Goal: Information Seeking & Learning: Stay updated

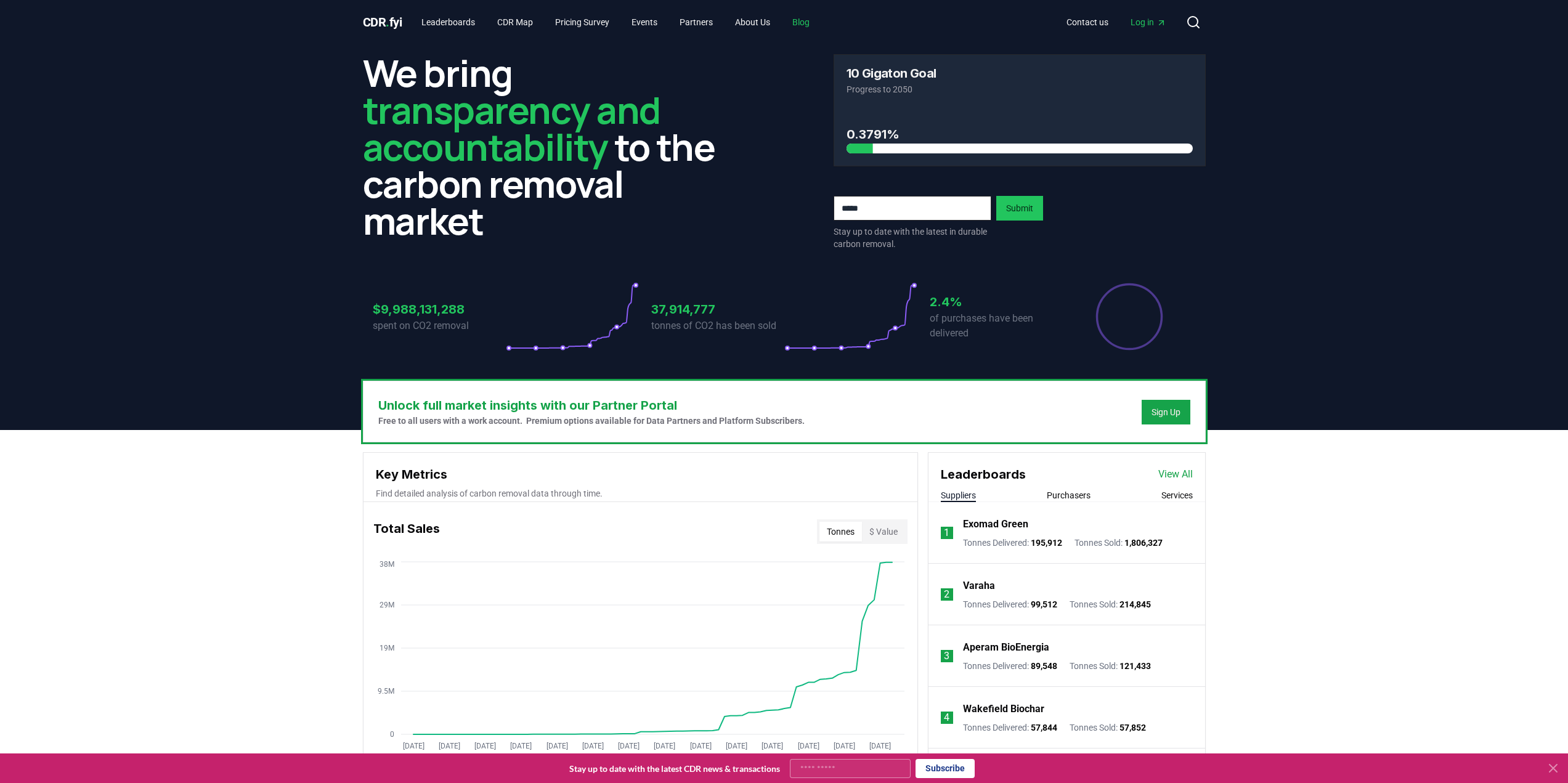
click at [820, 27] on link "Blog" at bounding box center [800, 23] width 37 height 23
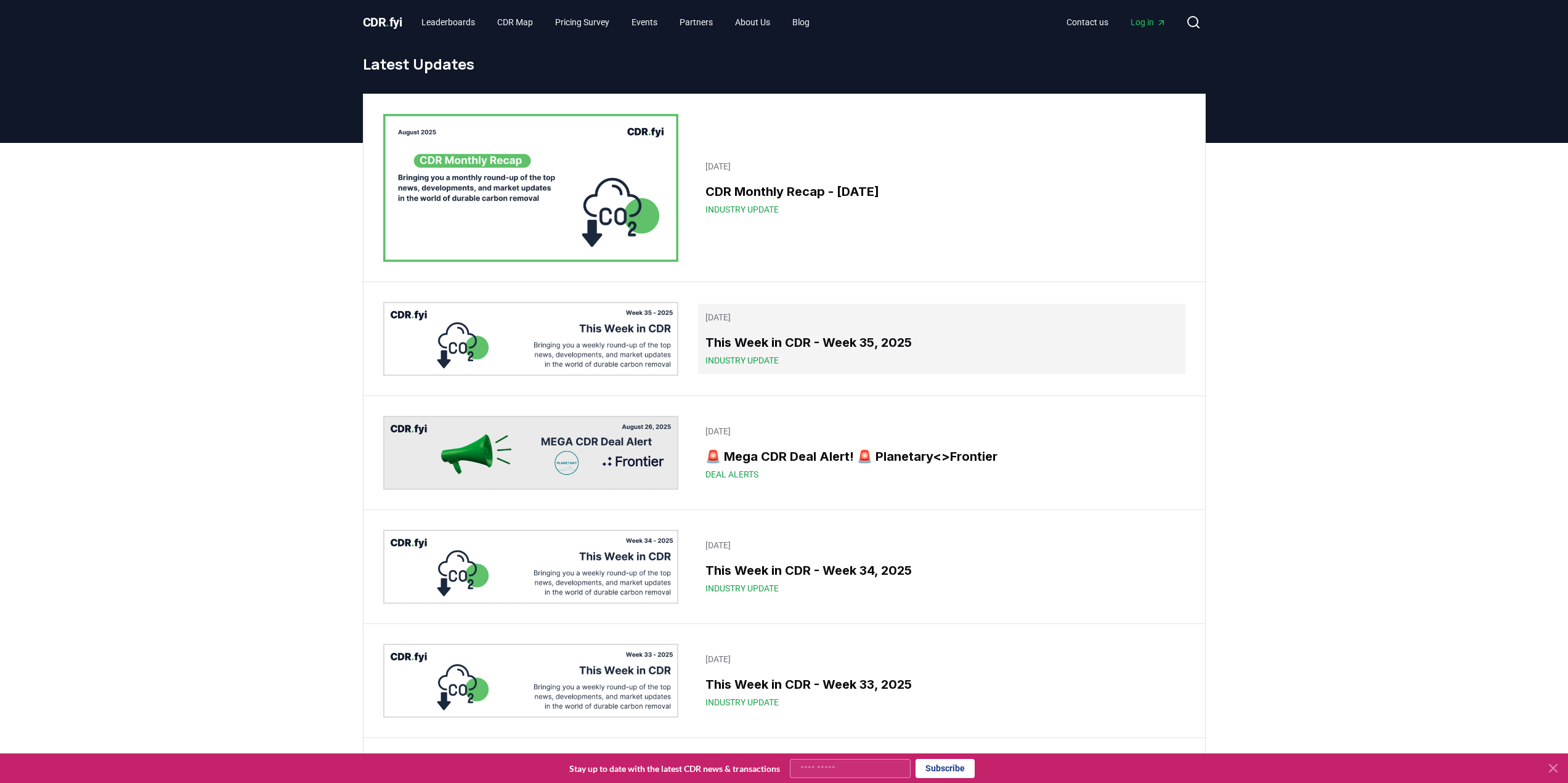
click at [841, 359] on div "Industry Update" at bounding box center [941, 360] width 472 height 12
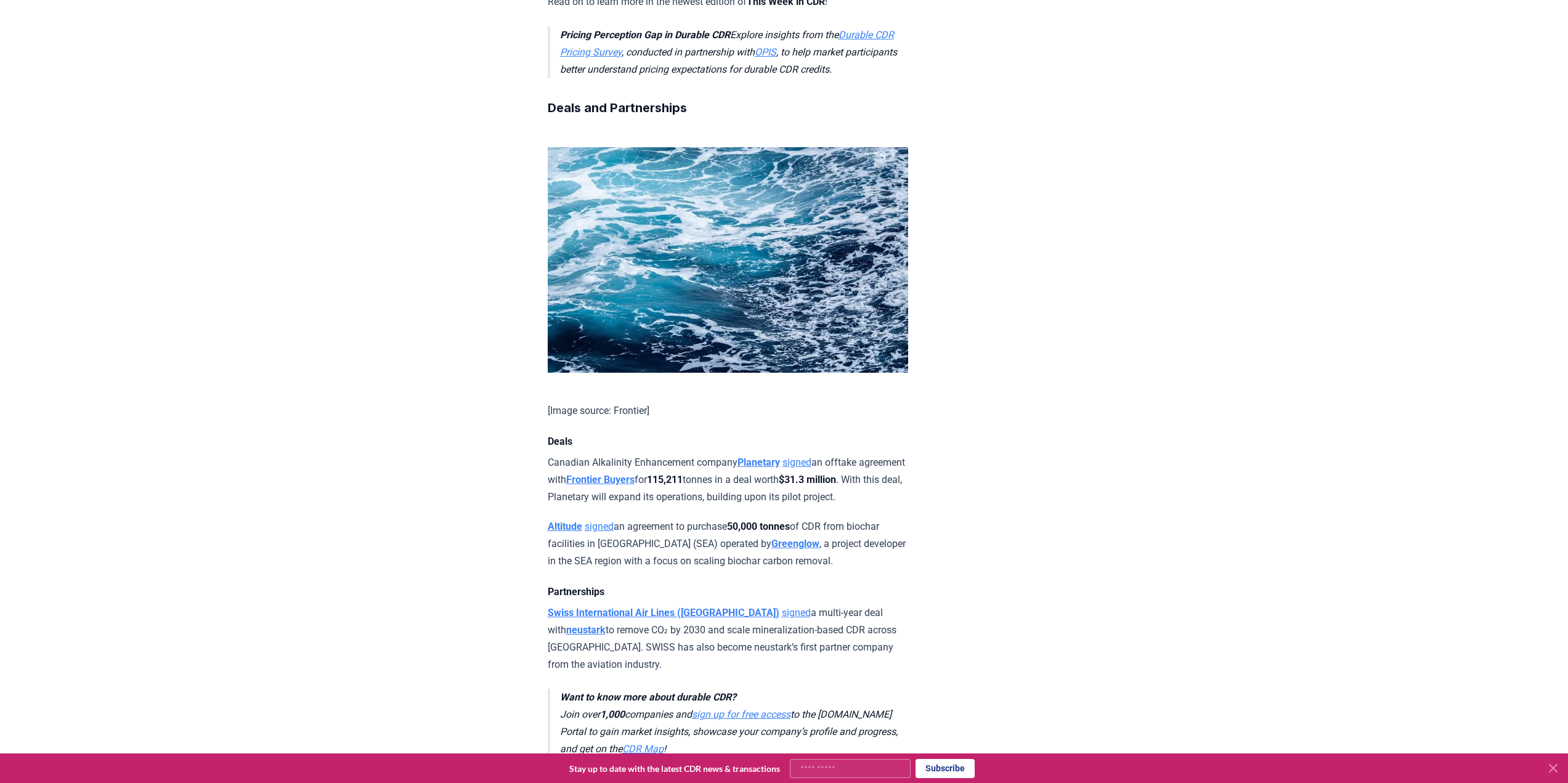
scroll to position [801, 0]
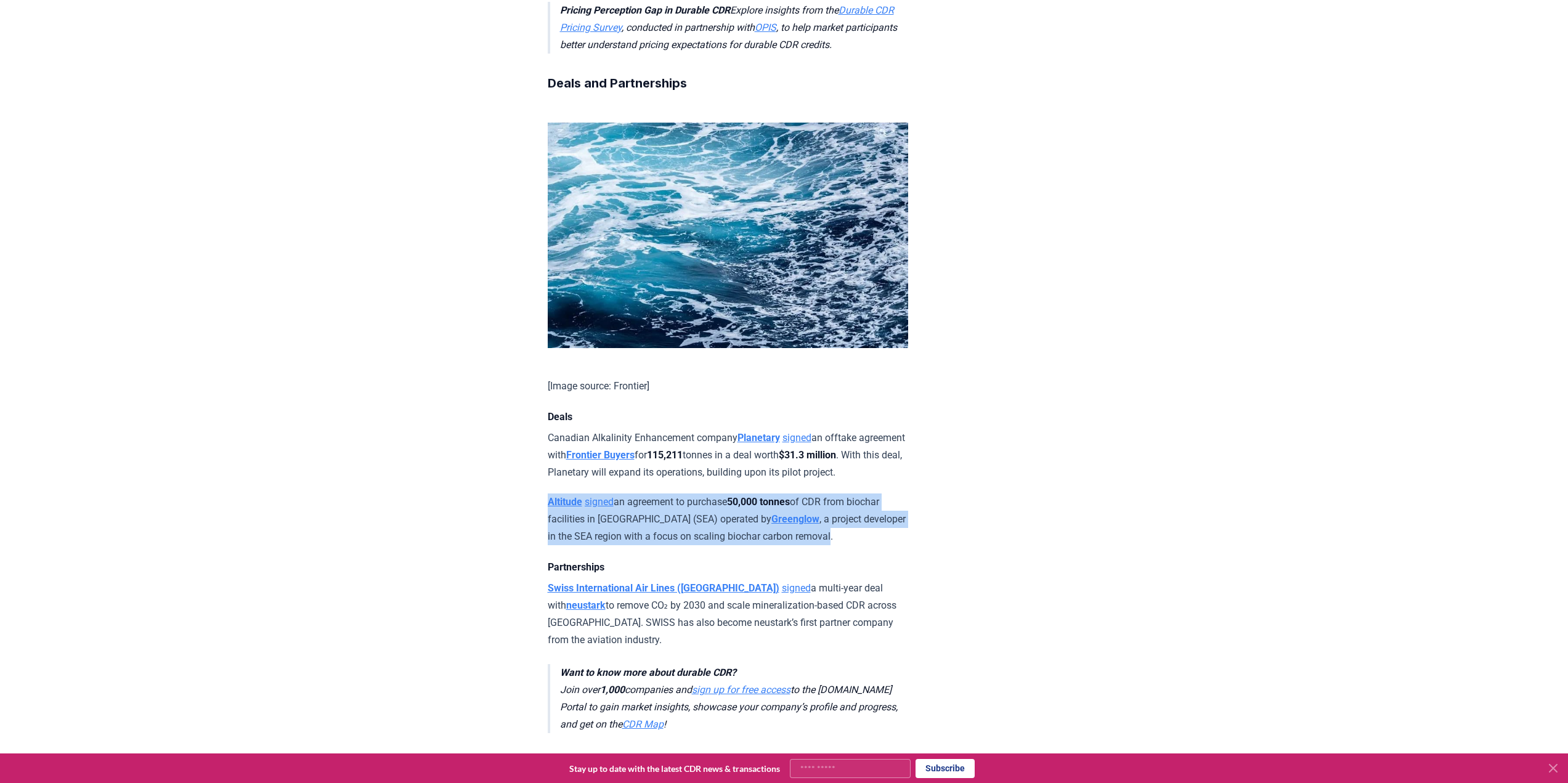
drag, startPoint x: 886, startPoint y: 297, endPoint x: 535, endPoint y: 259, distance: 353.1
copy p "Altitude signed an agreement to purchase 50,000 tonnes of CDR from biochar faci…"
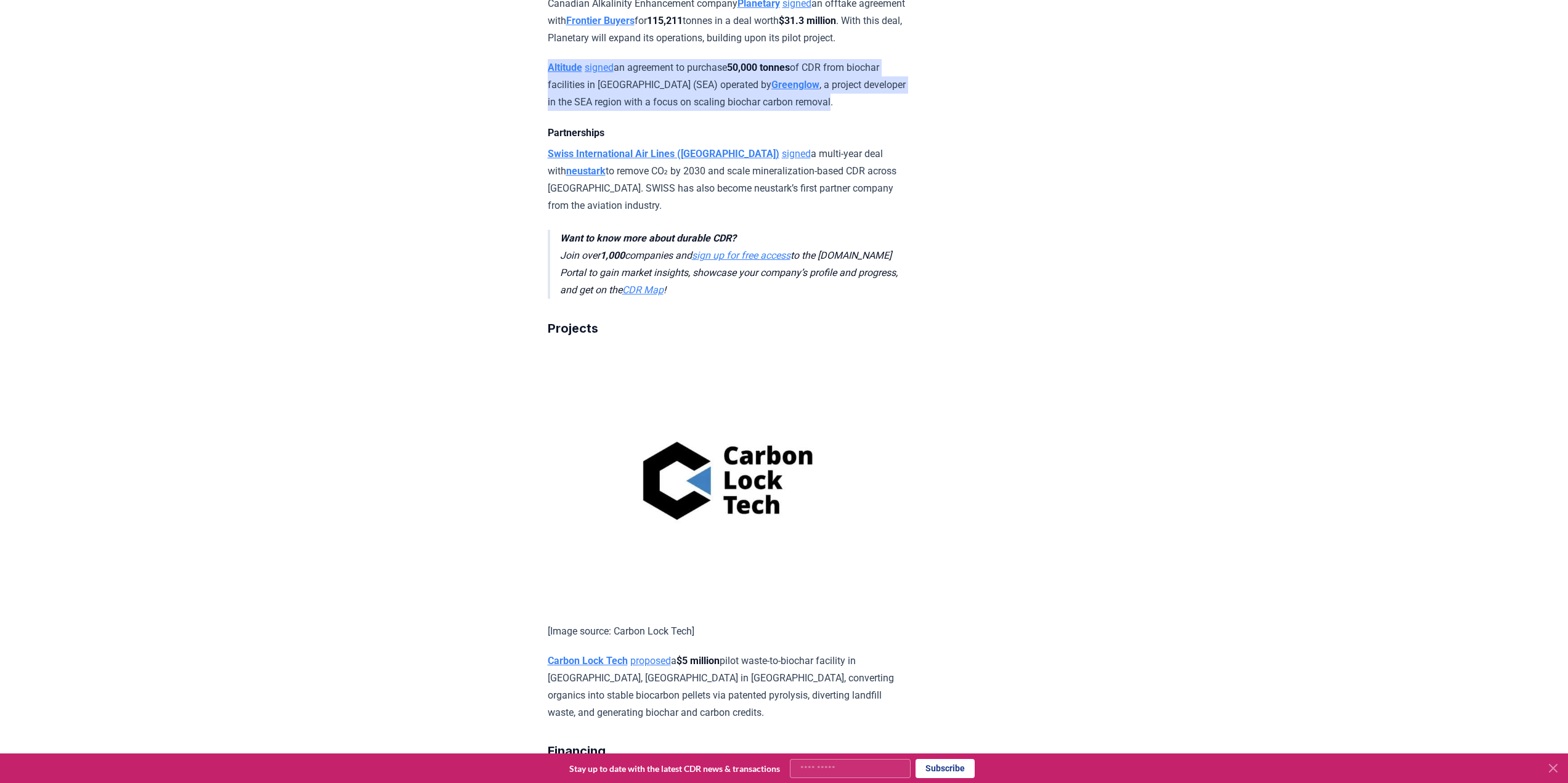
scroll to position [1232, 0]
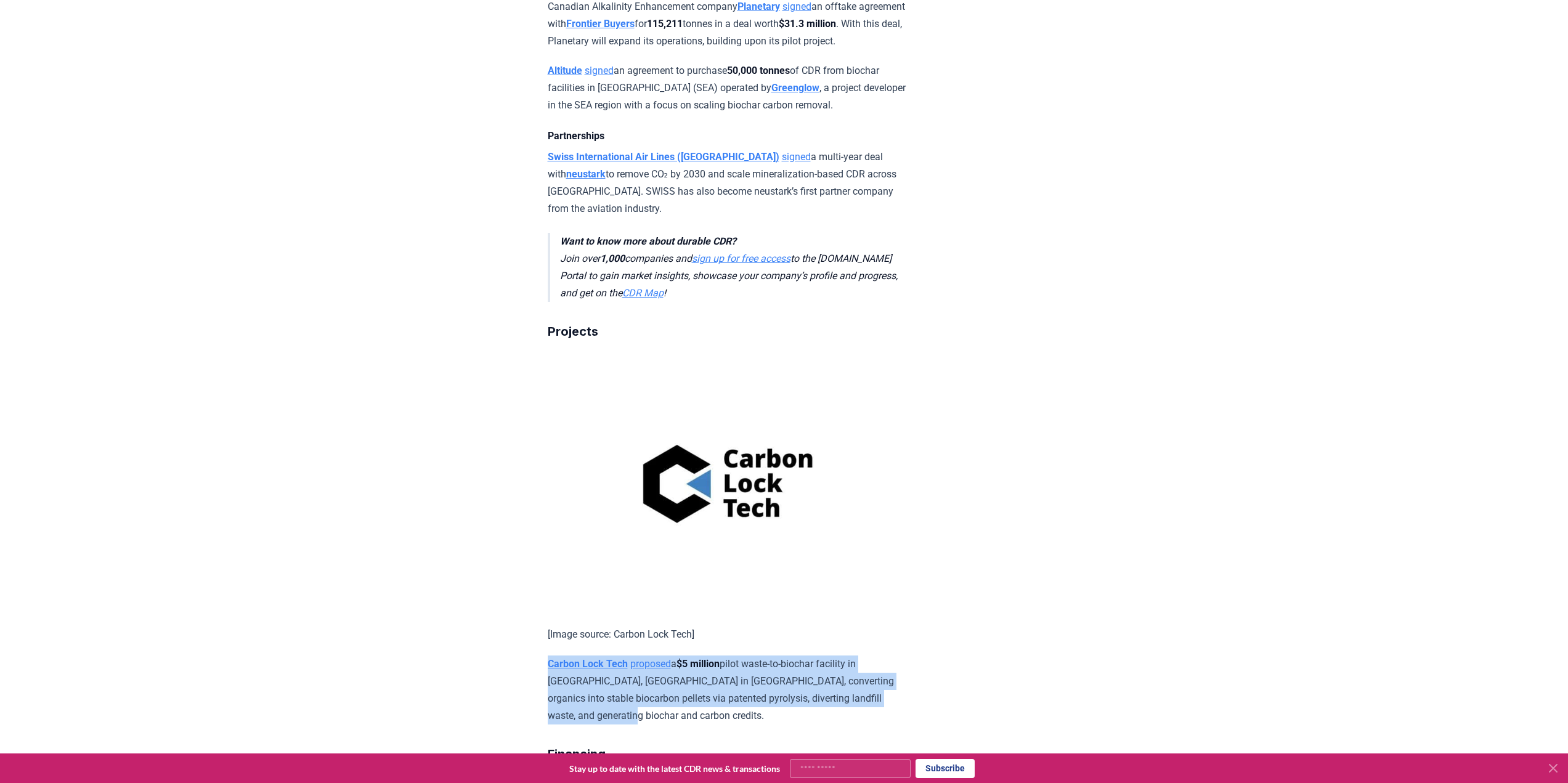
drag, startPoint x: 618, startPoint y: 475, endPoint x: 547, endPoint y: 423, distance: 88.0
click at [548, 655] on p "Carbon Lock Tech proposed a $5 million pilot waste-to-biochar facility in [GEOG…" at bounding box center [728, 690] width 360 height 69
copy p "Carbon Lock Tech proposed a $5 million pilot waste-to-biochar facility in [GEOG…"
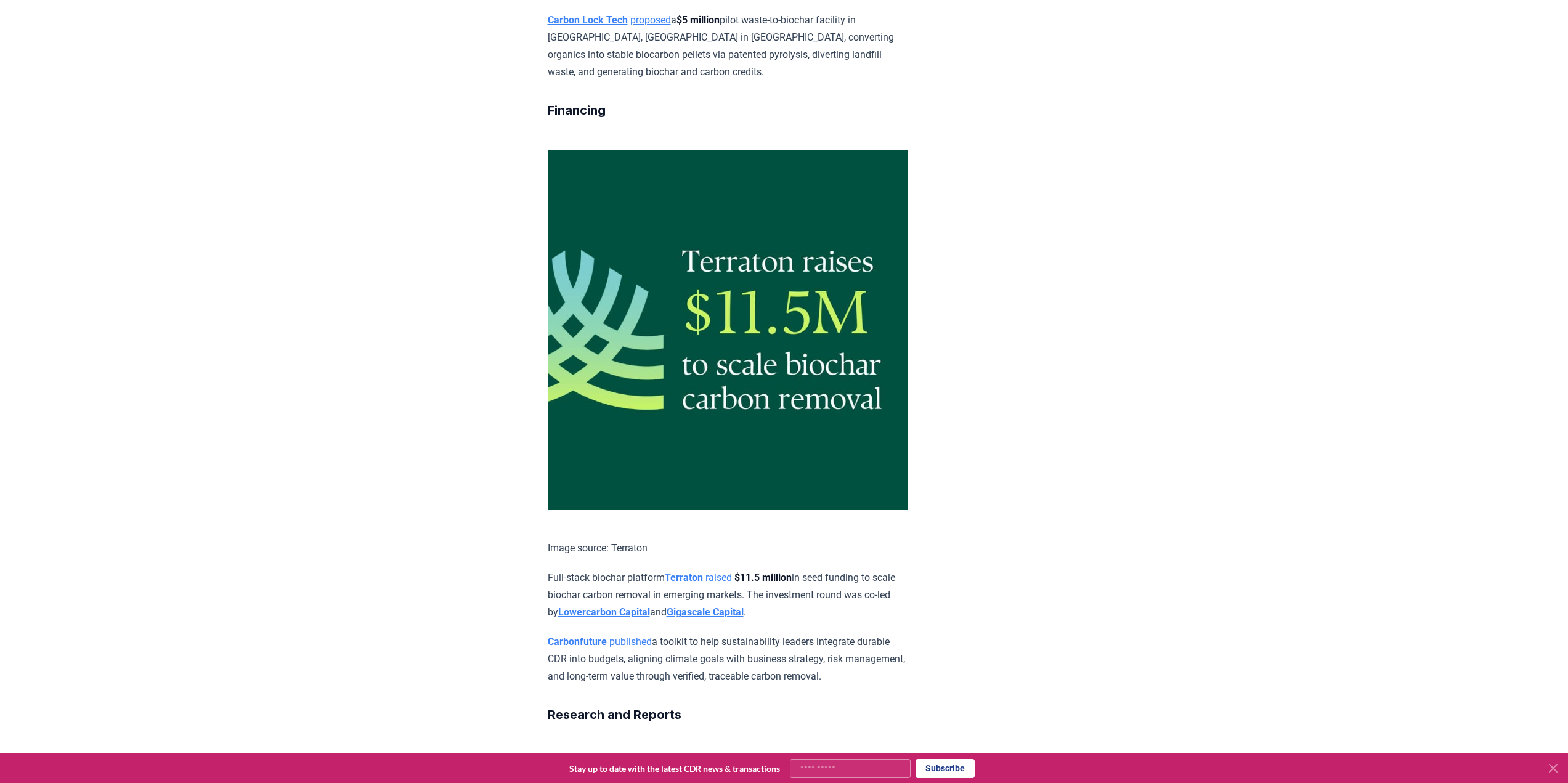
scroll to position [1909, 0]
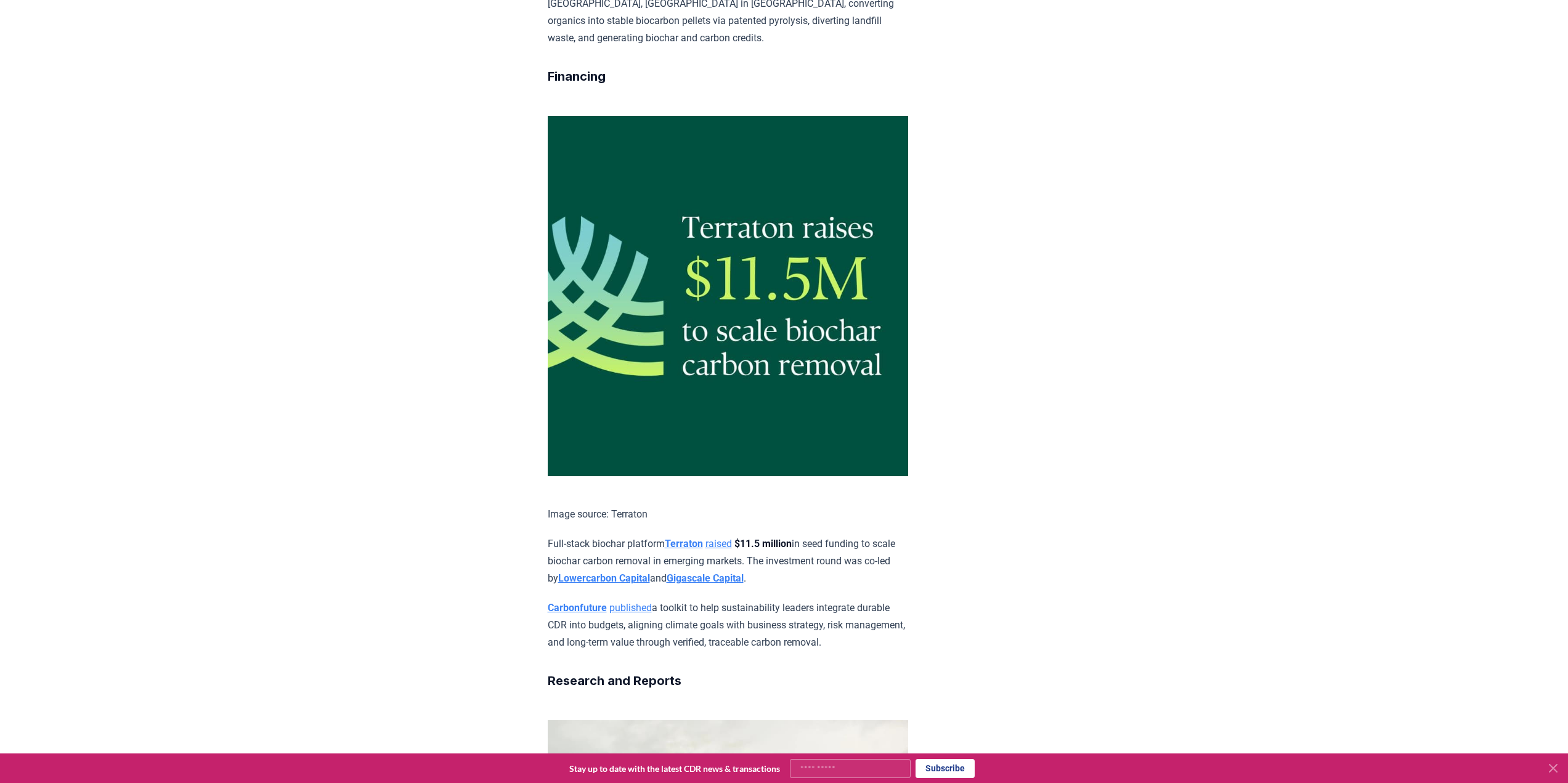
click at [1076, 386] on div "[DATE] This Week in CDR - Week 35, 2025 We are back with another edition of Thi…" at bounding box center [784, 196] width 863 height 4123
click at [824, 535] on p "Full-stack biochar platform Terraton raised $11.5 million in seed funding to sc…" at bounding box center [728, 561] width 360 height 52
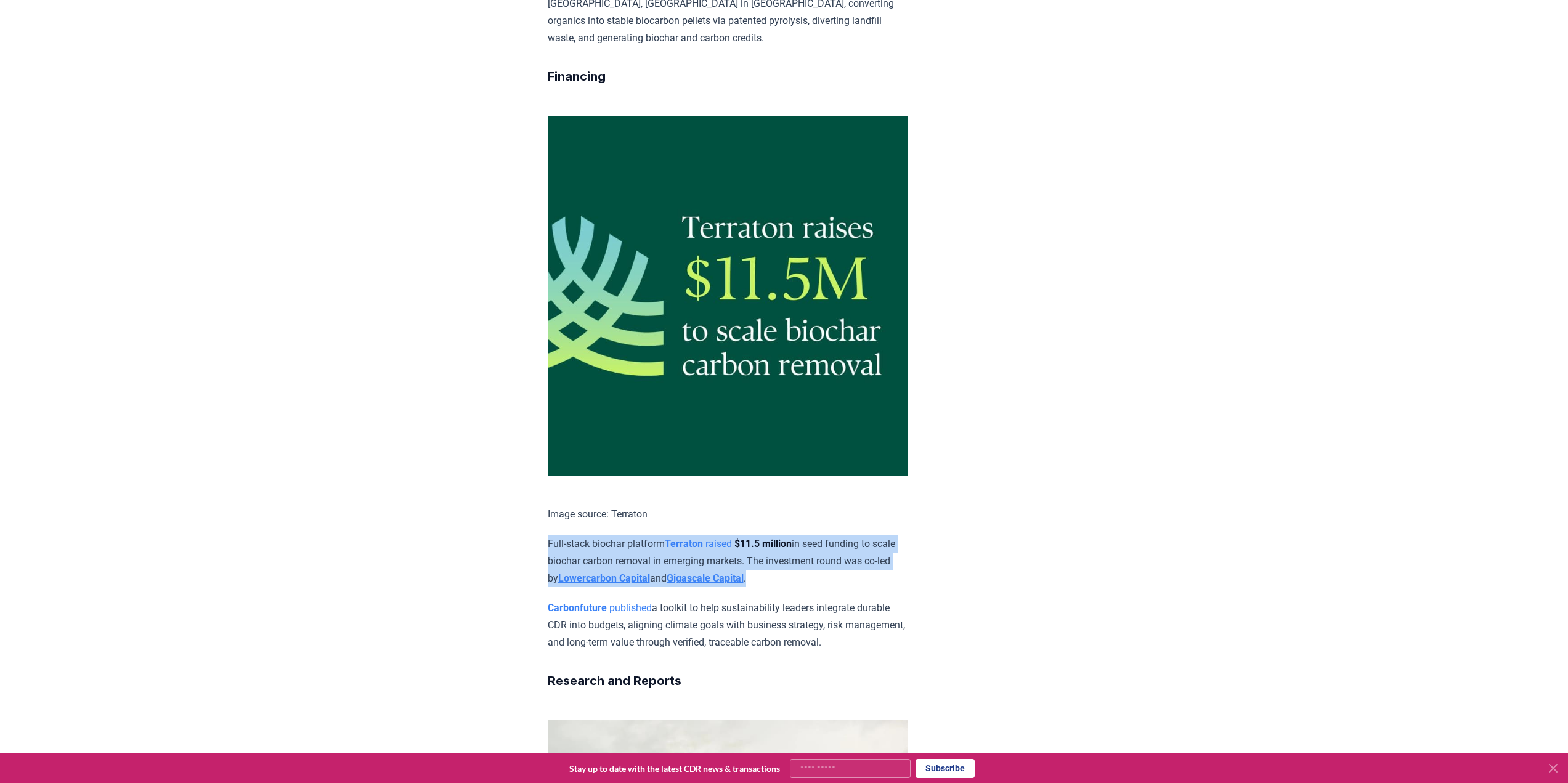
drag, startPoint x: 813, startPoint y: 332, endPoint x: 525, endPoint y: 303, distance: 289.5
click at [525, 303] on div "[DATE] This Week in CDR - Week 35, 2025 We are back with another edition of Thi…" at bounding box center [784, 196] width 863 height 4123
copy p "Full-stack biochar platform Terraton raised $11.5 million in seed funding to sc…"
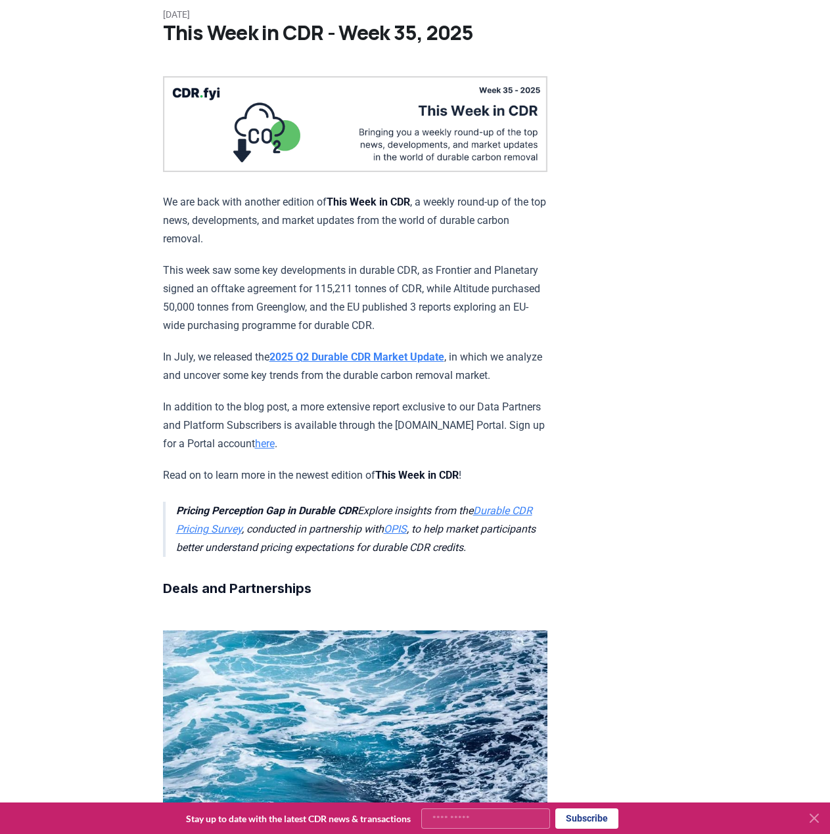
scroll to position [0, 0]
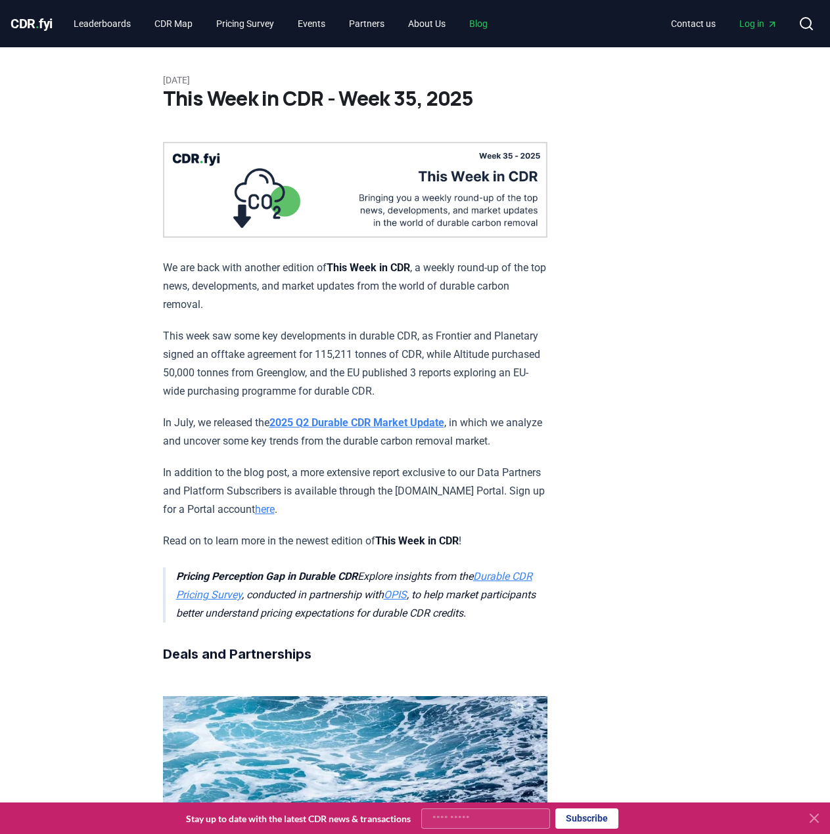
click at [495, 26] on link "Blog" at bounding box center [478, 24] width 39 height 24
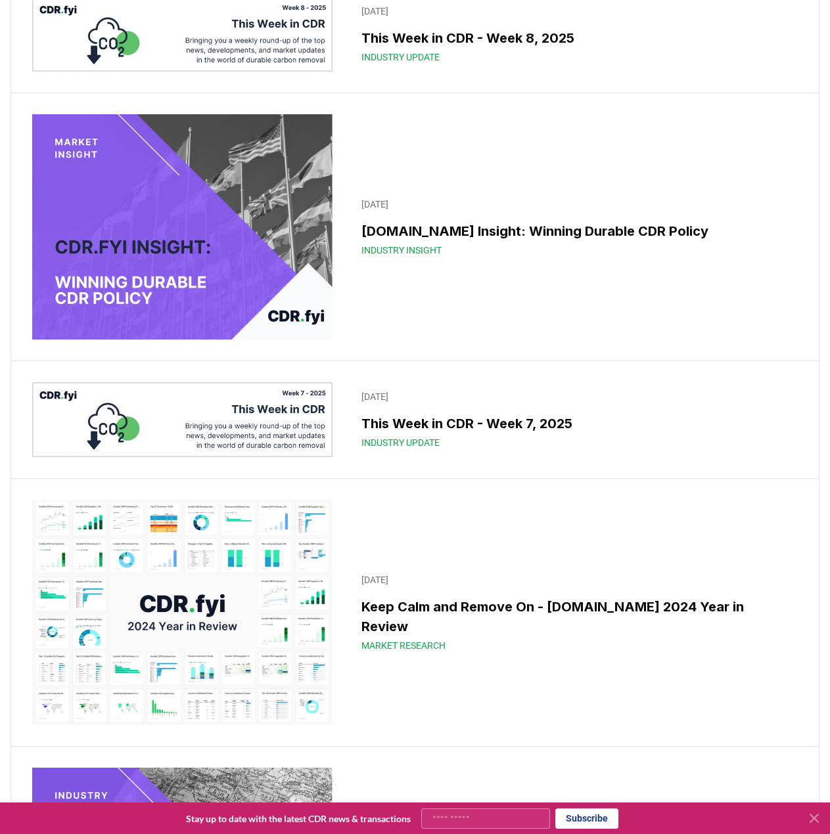
scroll to position [8014, 0]
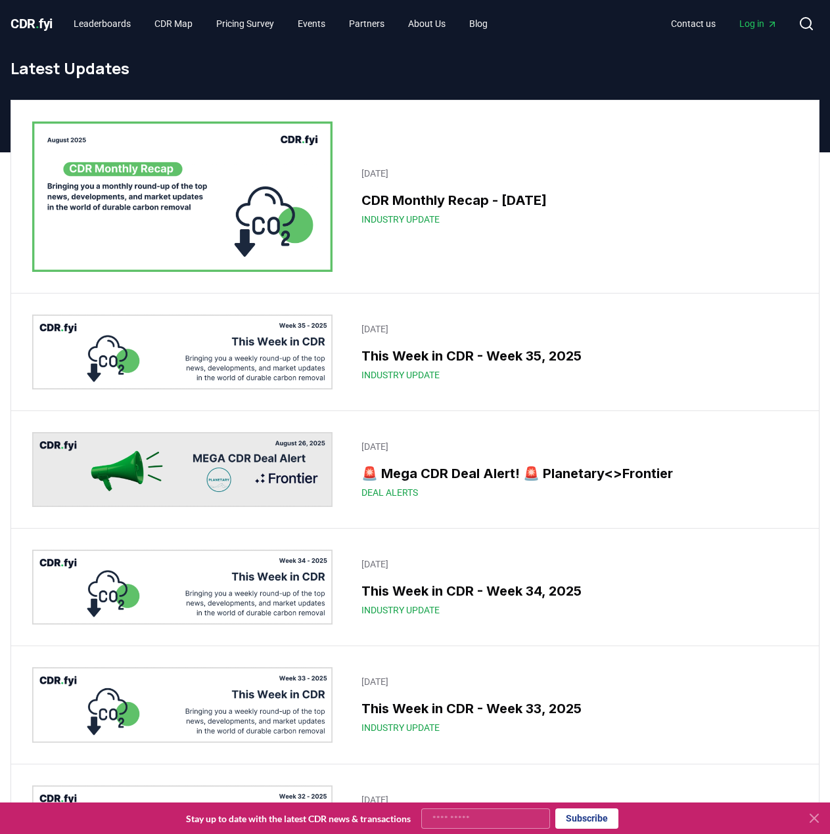
scroll to position [8014, 0]
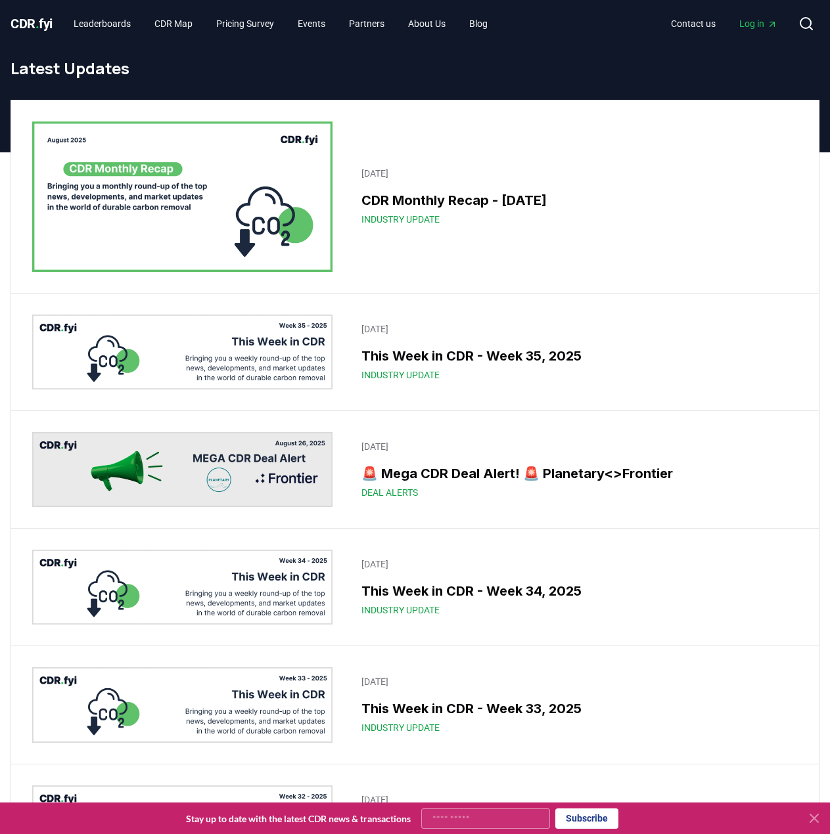
scroll to position [8014, 0]
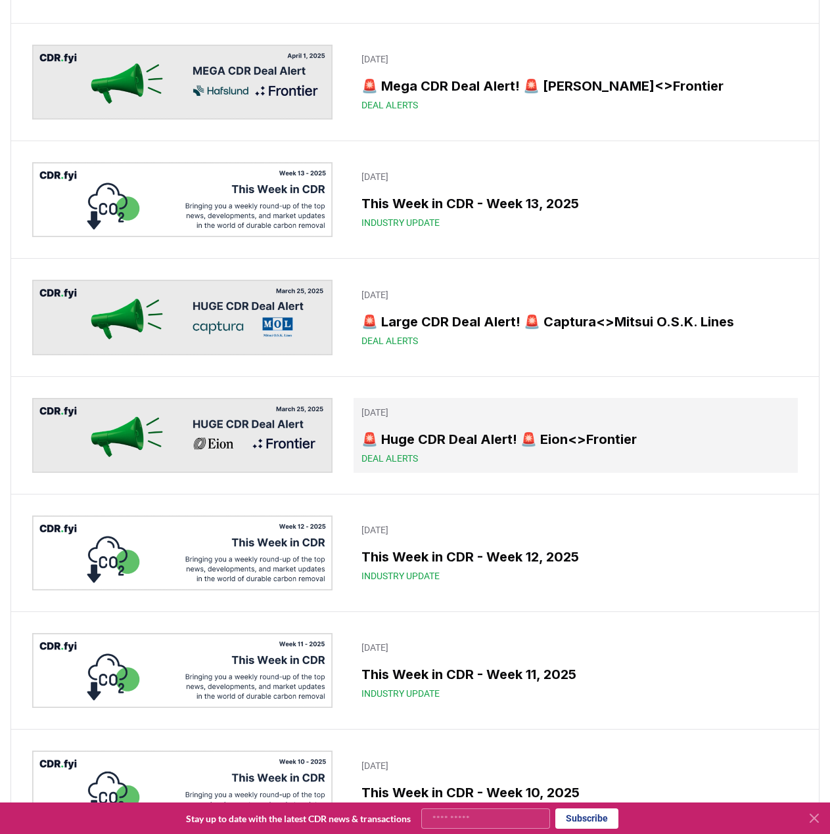
scroll to position [6618, 0]
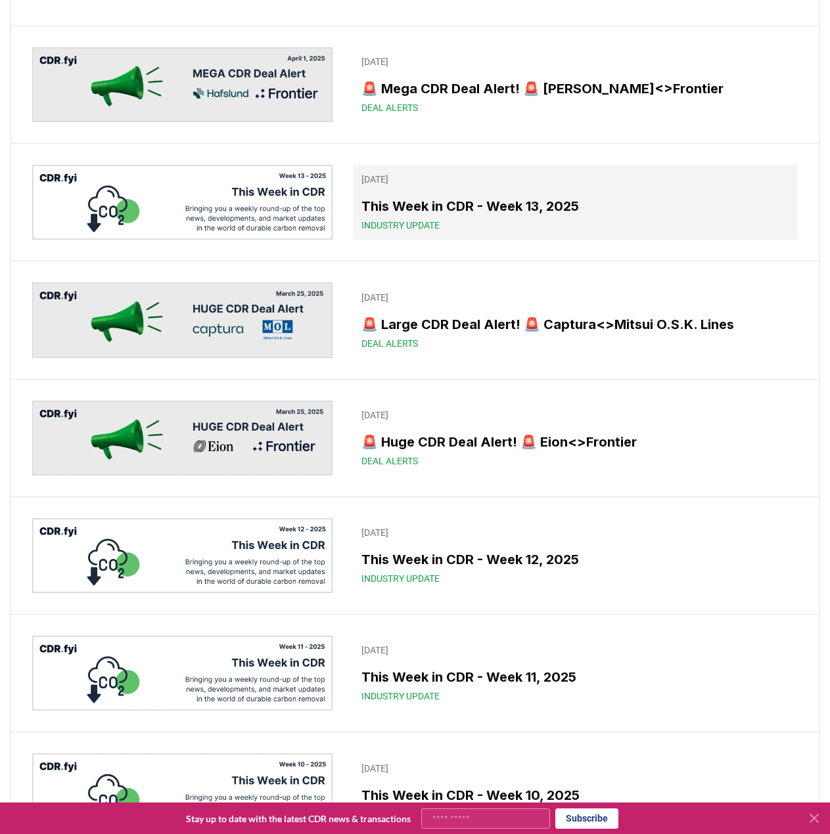
click at [492, 187] on link "[DATE] This Week in CDR - Week 13, 2025 Industry Update" at bounding box center [575, 202] width 444 height 75
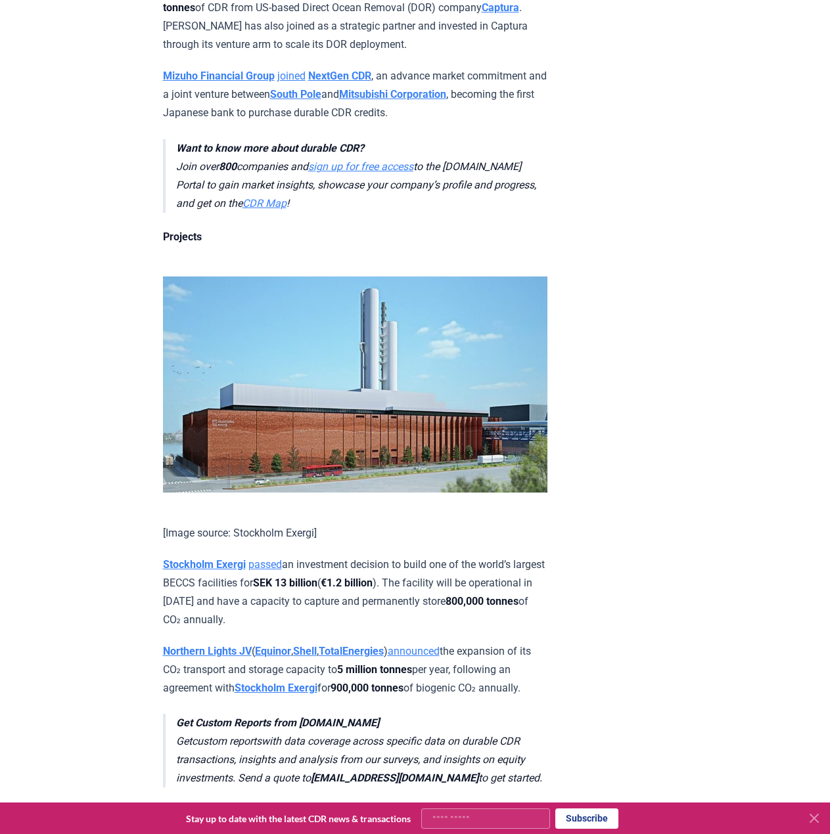
scroll to position [1248, 0]
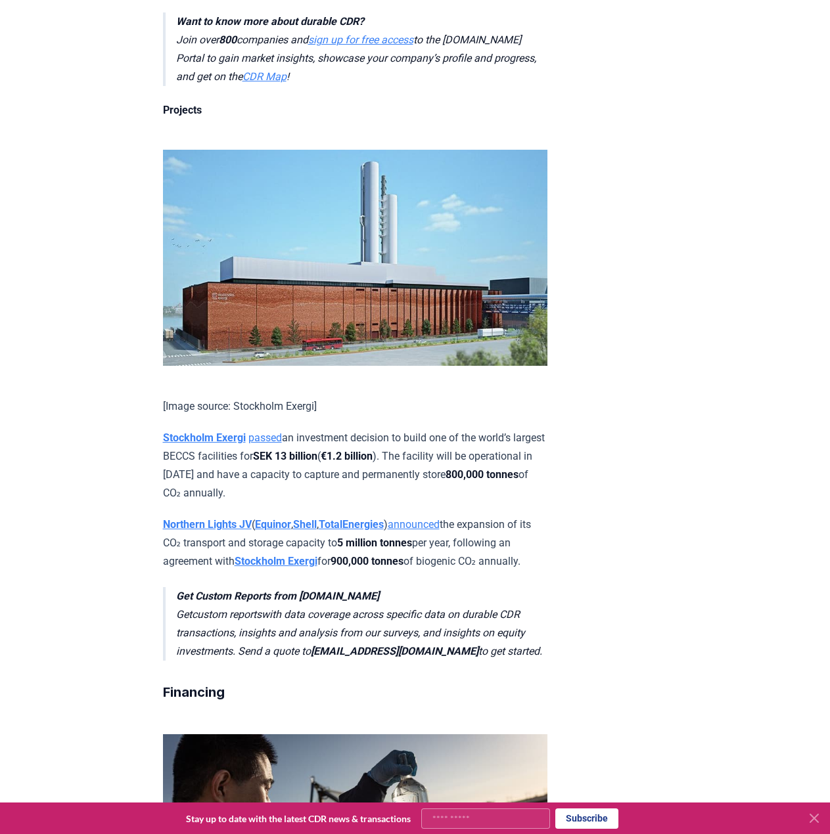
drag, startPoint x: 327, startPoint y: 508, endPoint x: 161, endPoint y: 455, distance: 174.5
copy p "Stockholm Exergi passed an investment decision to build one of the world’s larg…"
drag, startPoint x: 751, startPoint y: 514, endPoint x: 675, endPoint y: 487, distance: 81.0
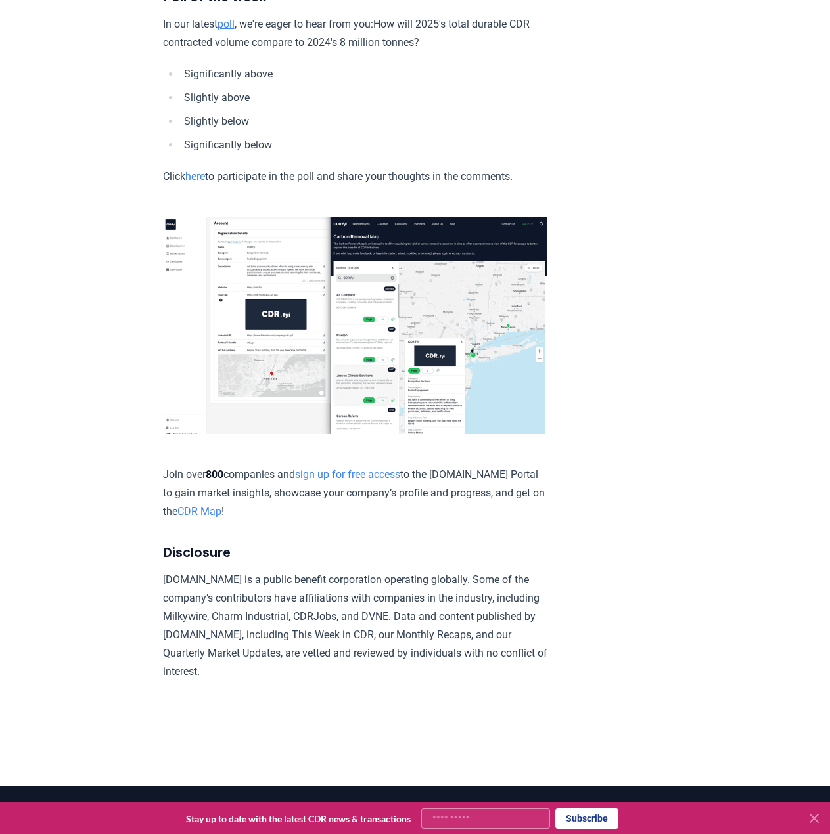
scroll to position [3513, 0]
